Goal: Task Accomplishment & Management: Use online tool/utility

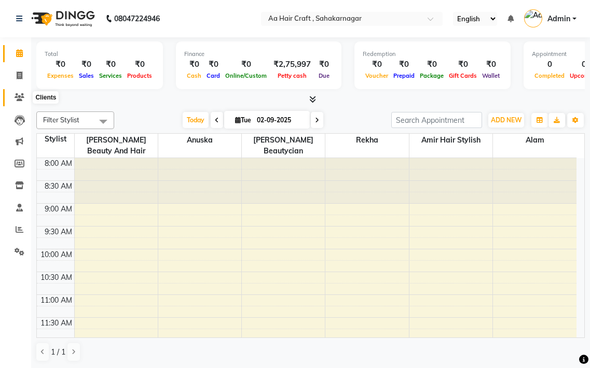
click at [23, 97] on icon at bounding box center [20, 97] width 10 height 8
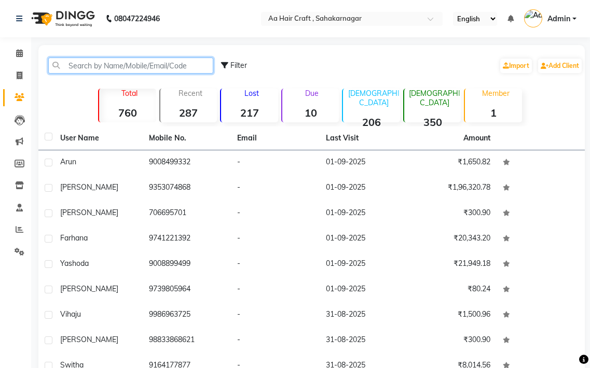
click at [147, 66] on input "text" at bounding box center [130, 66] width 165 height 16
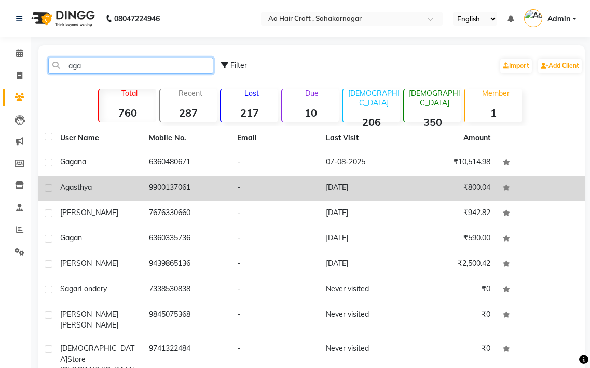
type input "aga"
click at [179, 191] on td "9900137061" at bounding box center [187, 188] width 89 height 25
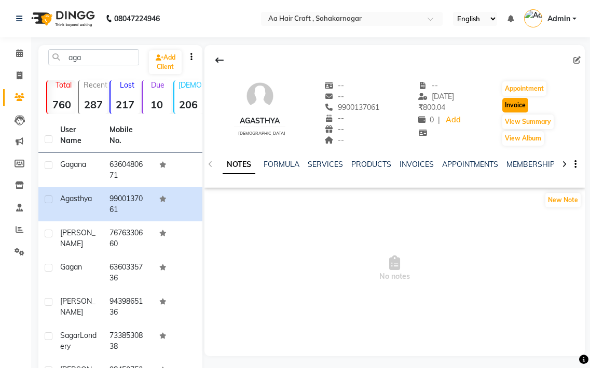
click at [512, 106] on button "Invoice" at bounding box center [515, 105] width 26 height 15
select select "service"
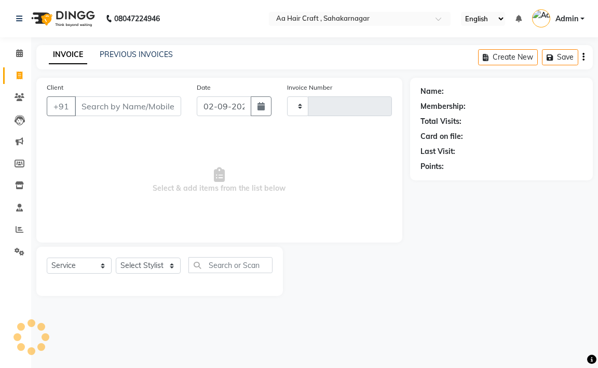
type input "0703"
select select "6074"
type input "9900137061"
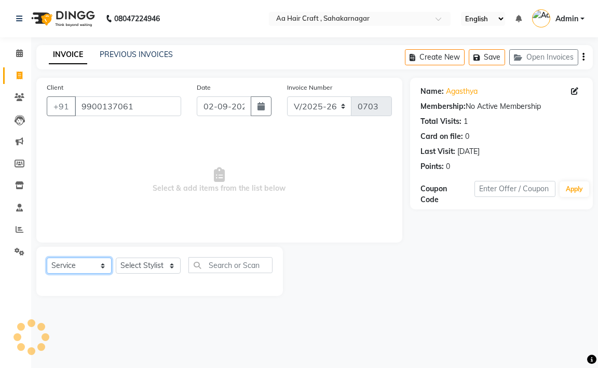
click at [83, 266] on select "Select Service Product Membership Package Voucher Prepaid Gift Card" at bounding box center [79, 266] width 65 height 16
click at [47, 258] on select "Select Service Product Membership Package Voucher Prepaid Gift Card" at bounding box center [79, 266] width 65 height 16
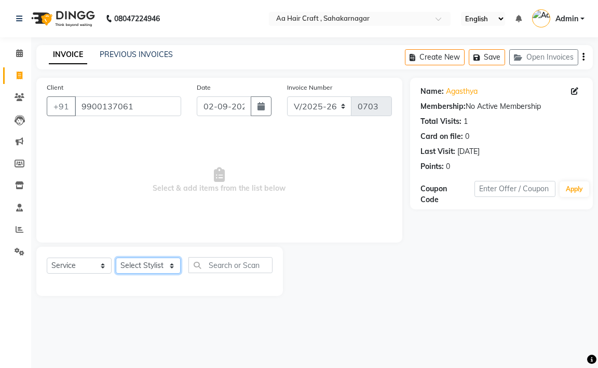
click at [144, 263] on select "Select Stylist [PERSON_NAME] hair stylish [PERSON_NAME] beautycian [PERSON_NAME…" at bounding box center [148, 266] width 65 height 16
select select "80767"
click at [116, 258] on select "Select Stylist [PERSON_NAME] hair stylish [PERSON_NAME] beautycian [PERSON_NAME…" at bounding box center [148, 266] width 65 height 16
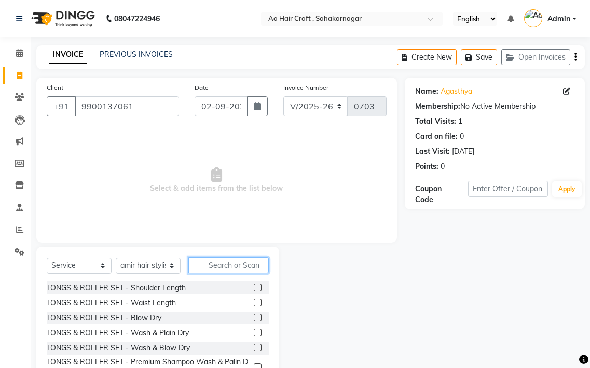
click at [236, 264] on input "text" at bounding box center [228, 265] width 80 height 16
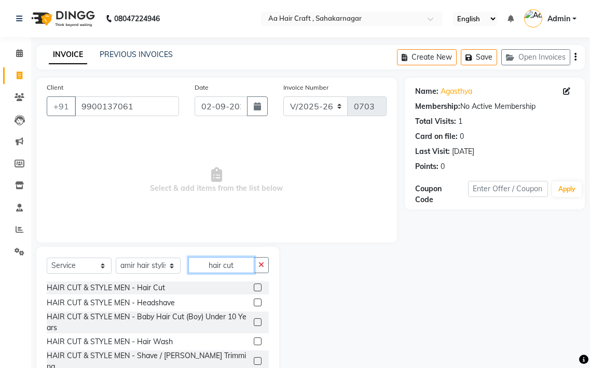
type input "hair cut"
click at [254, 287] on label at bounding box center [258, 288] width 8 height 8
click at [254, 287] on input "checkbox" at bounding box center [257, 288] width 7 height 7
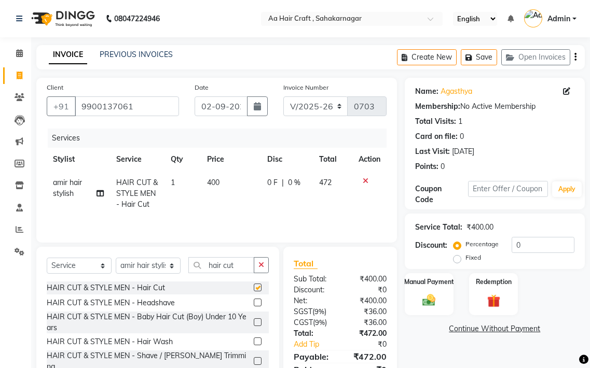
checkbox input "false"
click at [229, 177] on td "400" at bounding box center [231, 193] width 61 height 45
select select "80767"
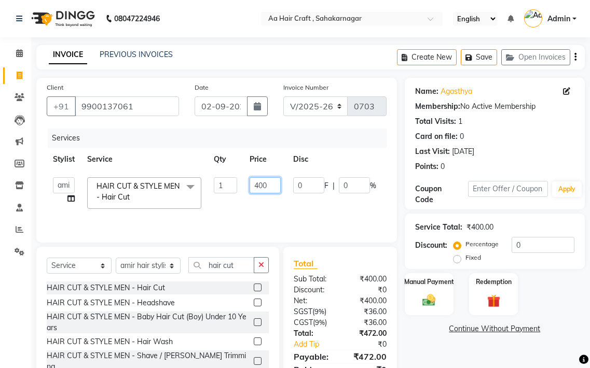
click at [271, 184] on input "400" at bounding box center [265, 185] width 31 height 16
type input "4"
type input "255"
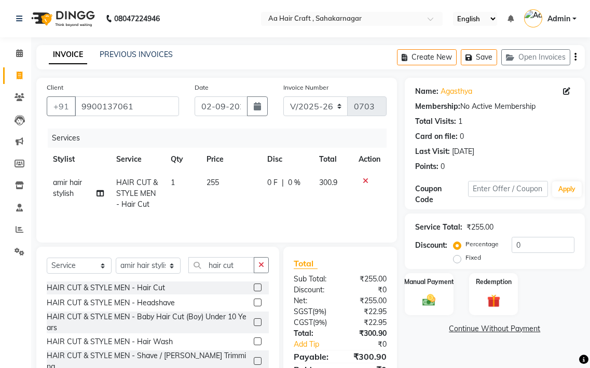
click at [244, 214] on td "255" at bounding box center [230, 193] width 60 height 45
select select "80767"
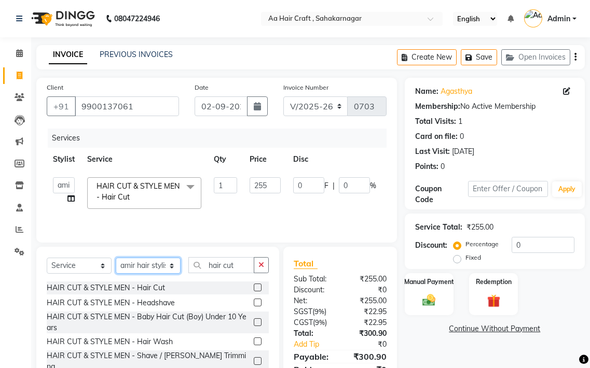
click at [134, 260] on select "Select Stylist [PERSON_NAME] hair stylish [PERSON_NAME] beautycian [PERSON_NAME…" at bounding box center [148, 266] width 65 height 16
select select "44977"
click at [116, 258] on select "Select Stylist [PERSON_NAME] hair stylish [PERSON_NAME] beautycian [PERSON_NAME…" at bounding box center [148, 266] width 65 height 16
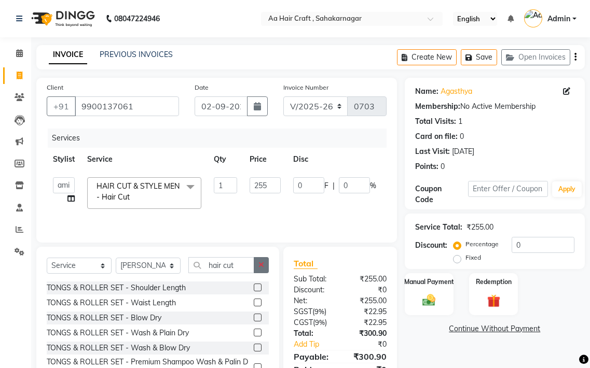
click at [265, 266] on button "button" at bounding box center [261, 265] width 15 height 16
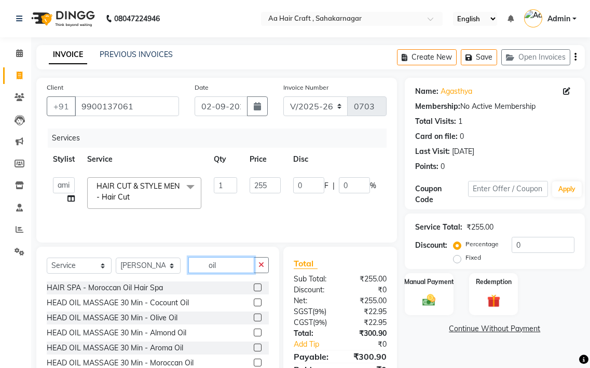
type input "oil"
click at [256, 304] on label at bounding box center [258, 303] width 8 height 8
click at [256, 304] on input "checkbox" at bounding box center [257, 303] width 7 height 7
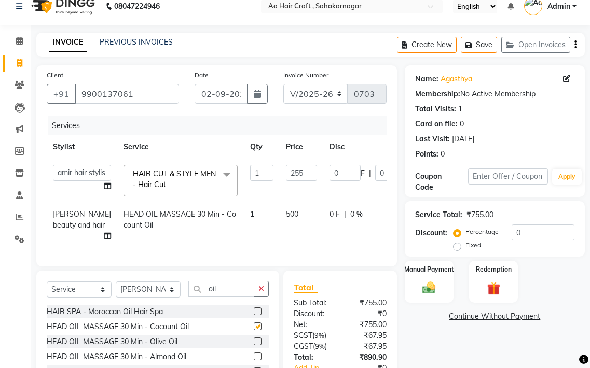
checkbox input "false"
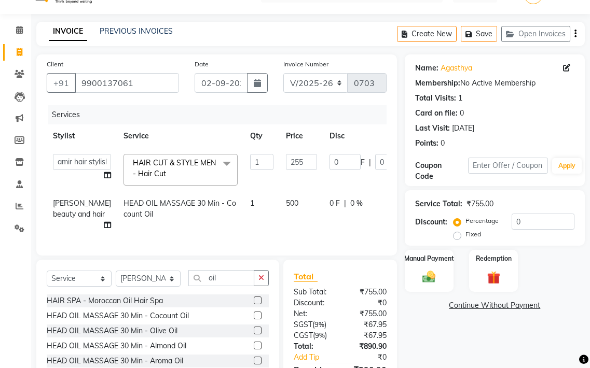
scroll to position [52, 0]
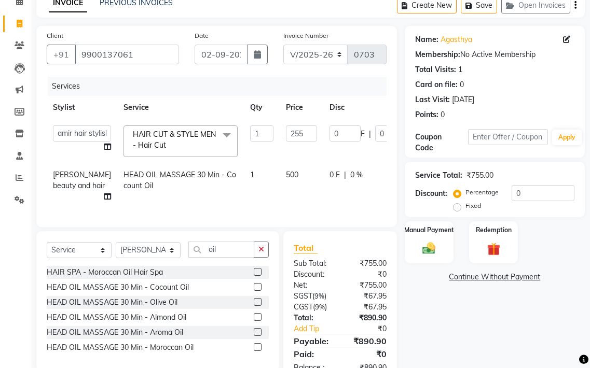
click at [280, 169] on td "500" at bounding box center [302, 185] width 44 height 45
select select "44977"
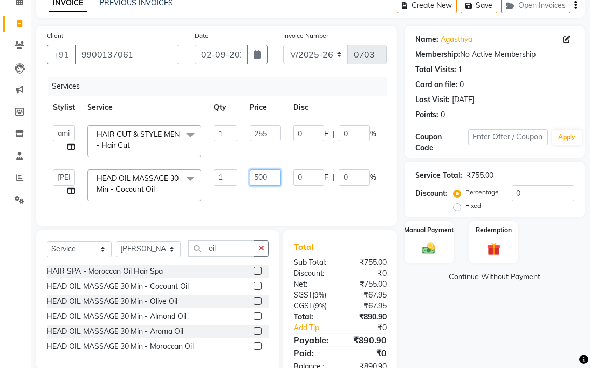
click at [270, 178] on input "500" at bounding box center [265, 178] width 31 height 16
type input "5"
type input "325"
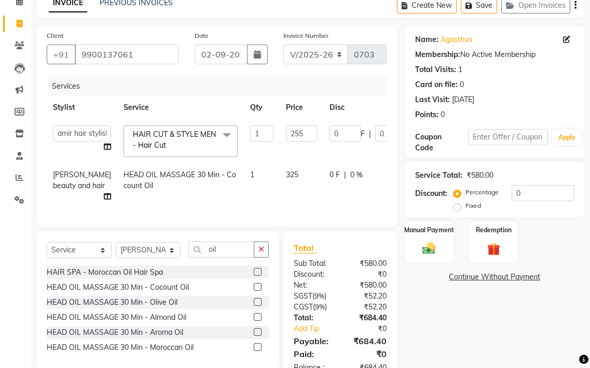
click at [280, 189] on td "325" at bounding box center [302, 185] width 44 height 45
select select "44977"
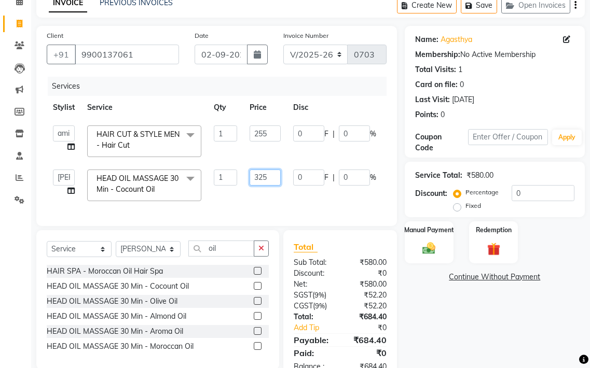
click at [280, 173] on input "325" at bounding box center [265, 178] width 31 height 16
type input "335"
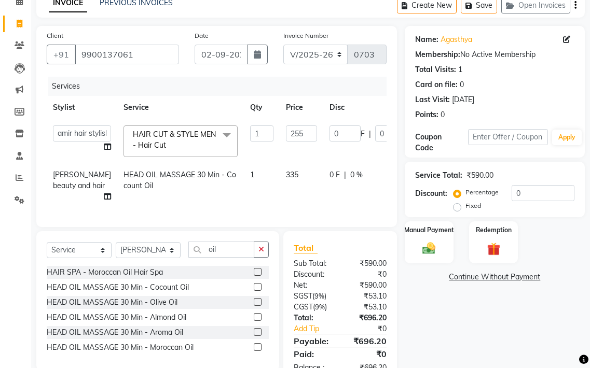
click at [288, 203] on tr "[PERSON_NAME] beauty and hair HEAD OIL MASSAGE 30 Min - Cocount Oil 1 335 0 F |…" at bounding box center [265, 185] width 437 height 45
click at [280, 174] on td "335" at bounding box center [302, 185] width 44 height 45
select select "44977"
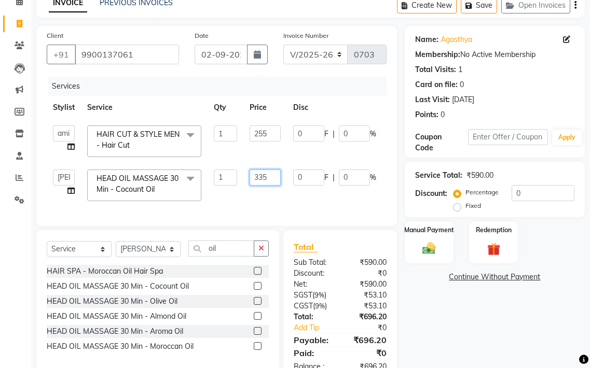
click at [273, 175] on input "335" at bounding box center [265, 178] width 31 height 16
type input "355"
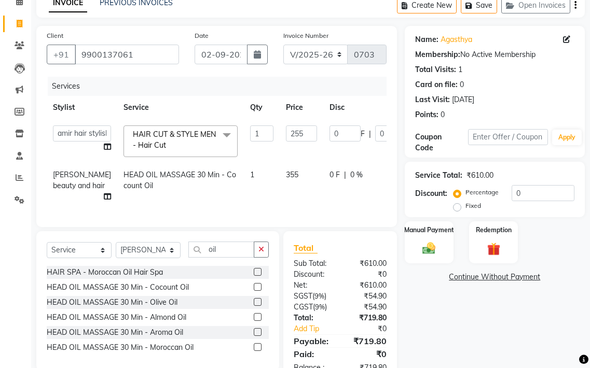
click at [280, 189] on td "355" at bounding box center [302, 185] width 44 height 45
select select "44977"
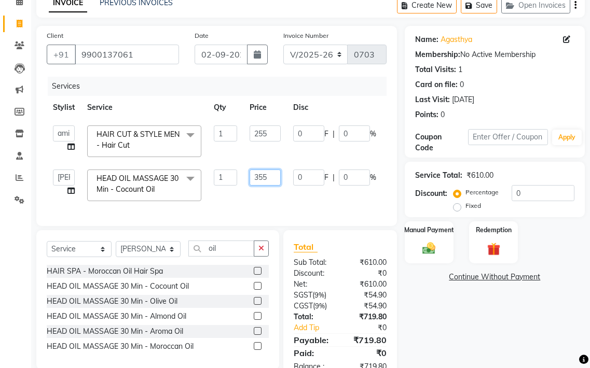
click at [279, 183] on input "355" at bounding box center [265, 178] width 31 height 16
type input "3"
type input "405"
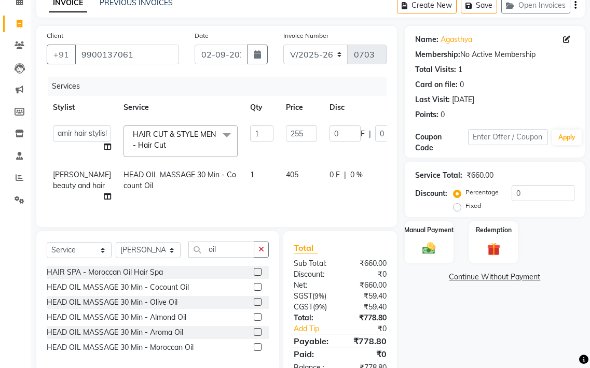
click at [280, 196] on td "405" at bounding box center [302, 185] width 44 height 45
select select "44977"
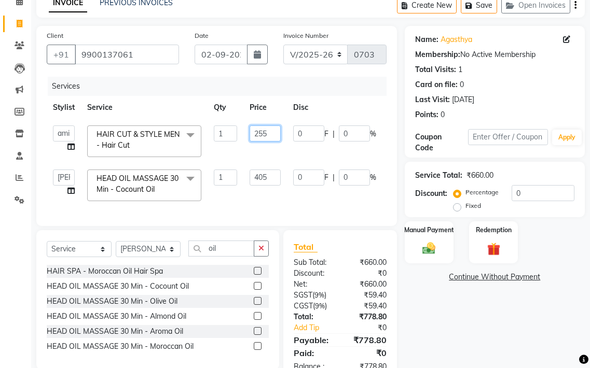
click at [269, 133] on input "255" at bounding box center [265, 134] width 31 height 16
type input "273"
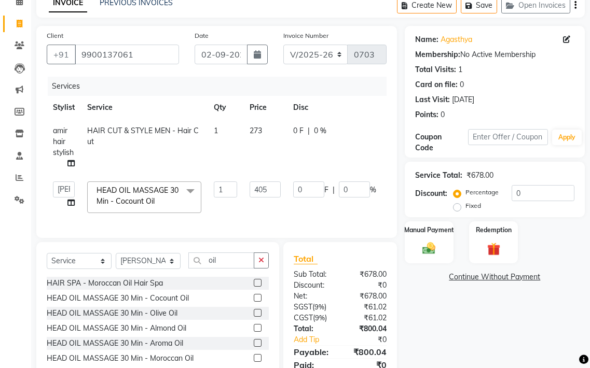
click at [281, 149] on td "273" at bounding box center [265, 147] width 44 height 56
select select "80767"
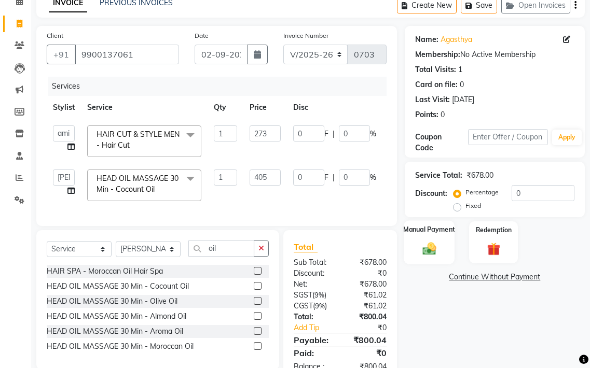
click at [421, 233] on label "Manual Payment" at bounding box center [429, 230] width 52 height 10
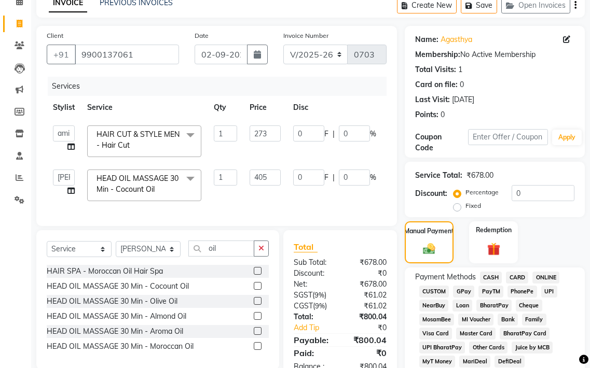
click at [462, 288] on span "GPay" at bounding box center [463, 292] width 21 height 12
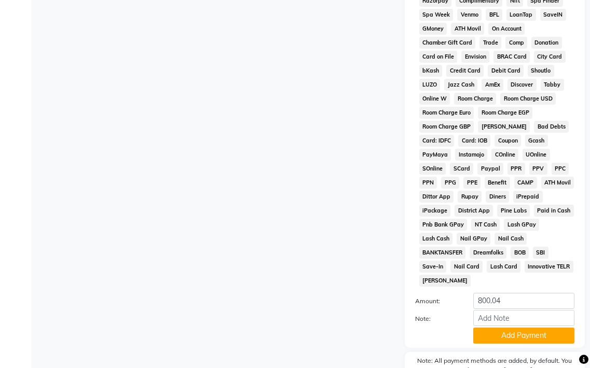
scroll to position [519, 0]
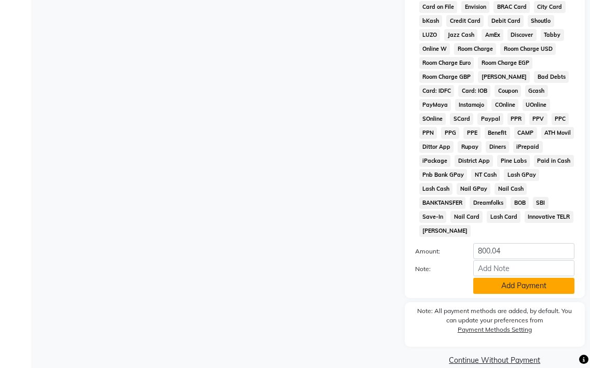
click at [514, 282] on button "Add Payment" at bounding box center [523, 286] width 101 height 16
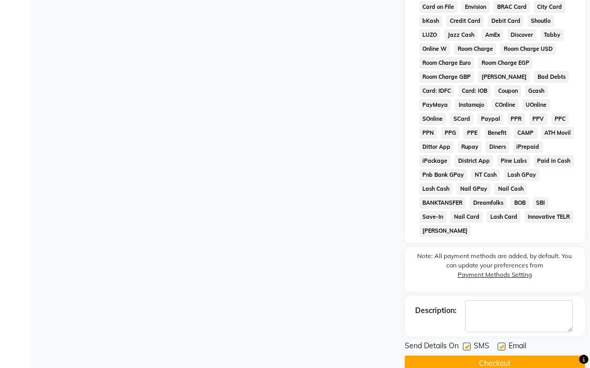
click at [500, 344] on label at bounding box center [502, 347] width 8 height 8
click at [500, 344] on input "checkbox" at bounding box center [501, 347] width 7 height 7
checkbox input "false"
click at [498, 355] on div "Send Details On SMS Email Checkout" at bounding box center [495, 356] width 180 height 31
click at [495, 364] on button "Checkout" at bounding box center [495, 364] width 180 height 16
